Goal: Task Accomplishment & Management: Use online tool/utility

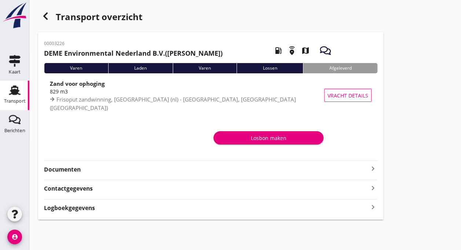
click at [17, 95] on icon "Transport" at bounding box center [15, 90] width 12 height 12
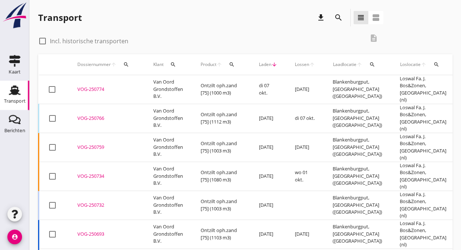
click at [105, 115] on div "VOG-250766" at bounding box center [106, 118] width 58 height 7
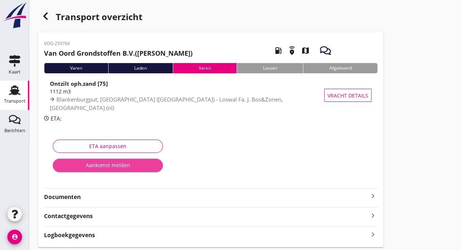
click at [100, 166] on div "Aankomst melden" at bounding box center [108, 165] width 98 height 8
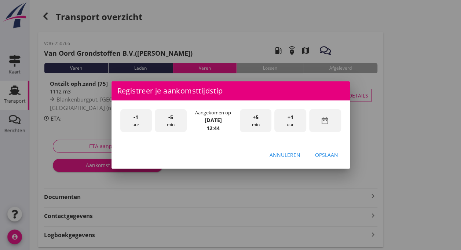
click at [137, 122] on div "-1 uur" at bounding box center [136, 120] width 32 height 23
click at [169, 120] on span "-5" at bounding box center [170, 117] width 5 height 8
click at [258, 119] on span "+5" at bounding box center [255, 117] width 6 height 8
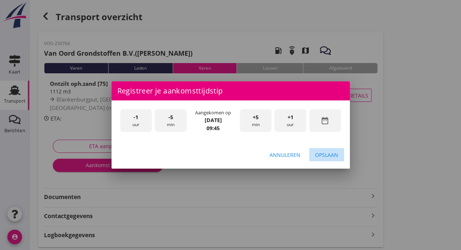
click at [320, 154] on div "Opslaan" at bounding box center [326, 155] width 23 height 8
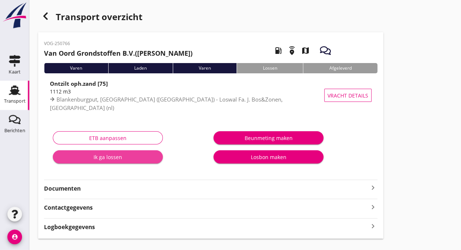
click at [102, 156] on div "Ik ga lossen" at bounding box center [108, 157] width 98 height 8
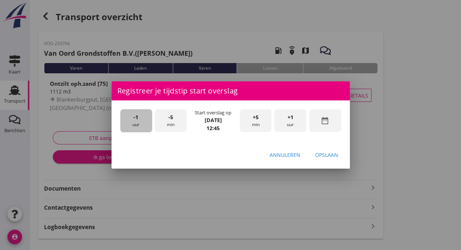
click at [133, 118] on div "-1 uur" at bounding box center [136, 120] width 32 height 23
click at [335, 153] on div "Opslaan" at bounding box center [326, 155] width 23 height 8
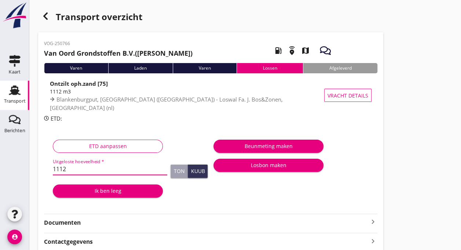
click at [89, 171] on input "1112" at bounding box center [110, 169] width 114 height 12
type input "1"
type input "1070"
click at [119, 193] on div "Ik ben leeg" at bounding box center [108, 191] width 98 height 8
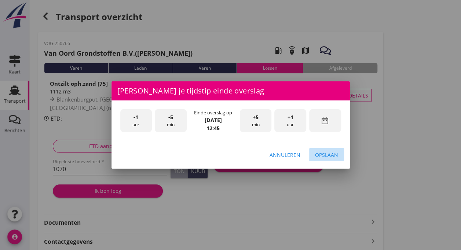
click at [332, 150] on button "Opslaan" at bounding box center [326, 154] width 35 height 13
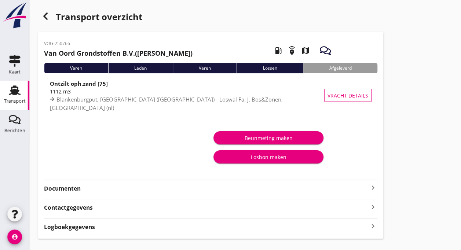
click at [15, 97] on div "Transport" at bounding box center [15, 101] width 22 height 10
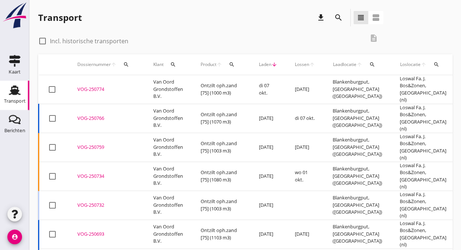
click at [167, 85] on td "Van Oord Grondstoffen B.V." at bounding box center [167, 89] width 47 height 29
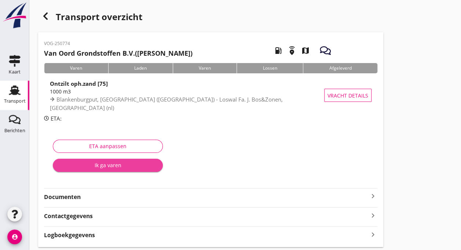
click at [92, 165] on div "Ik ga varen" at bounding box center [108, 165] width 98 height 8
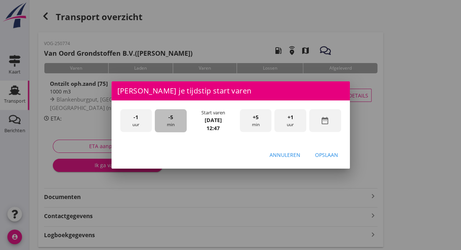
click at [166, 116] on div "-5 min" at bounding box center [171, 120] width 32 height 23
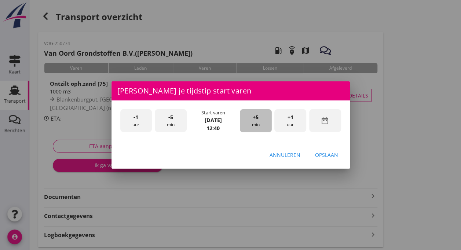
click at [247, 119] on div "+5 min" at bounding box center [256, 120] width 32 height 23
click at [320, 154] on div "Opslaan" at bounding box center [326, 155] width 23 height 8
